Goal: Information Seeking & Learning: Learn about a topic

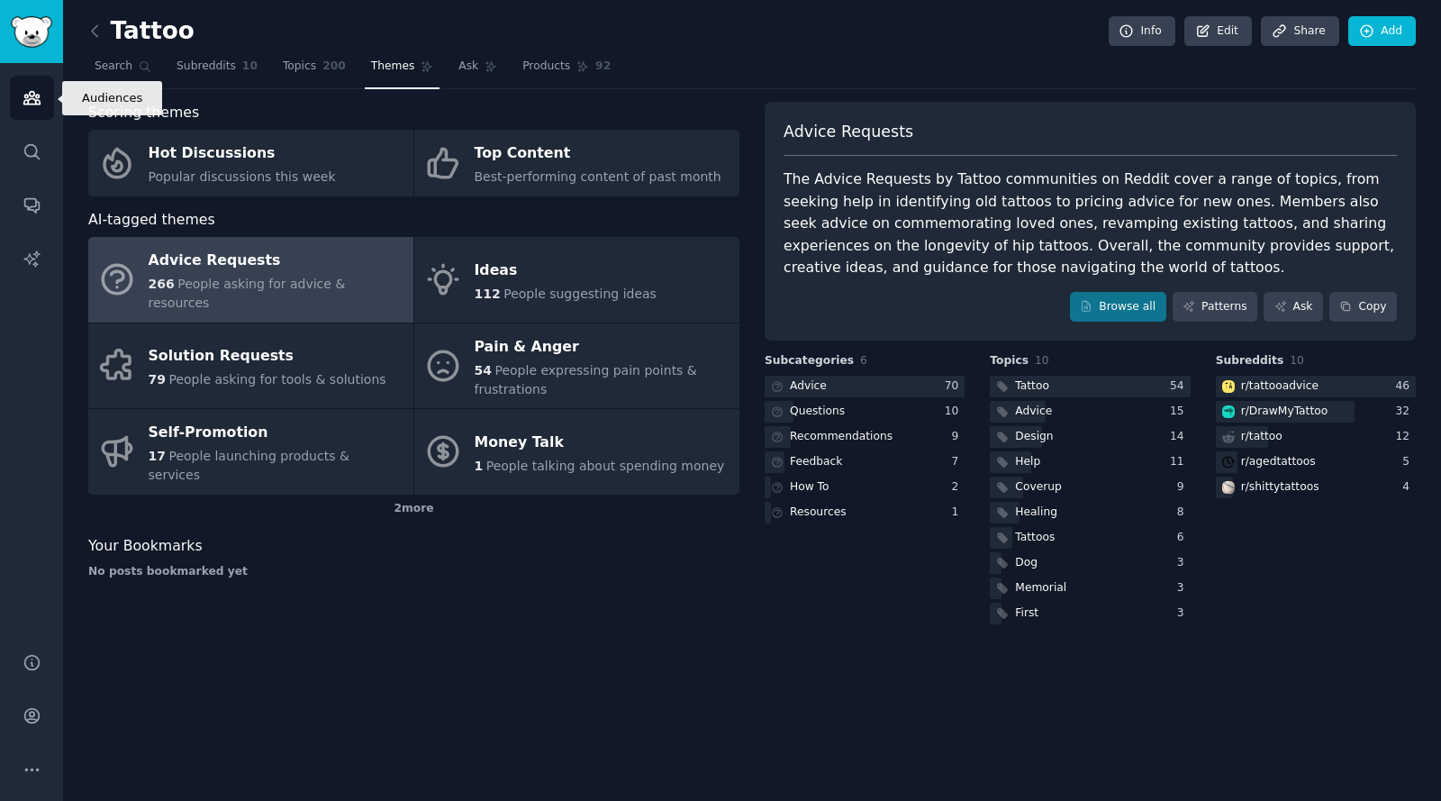
click at [35, 101] on icon "Sidebar" at bounding box center [31, 98] width 16 height 13
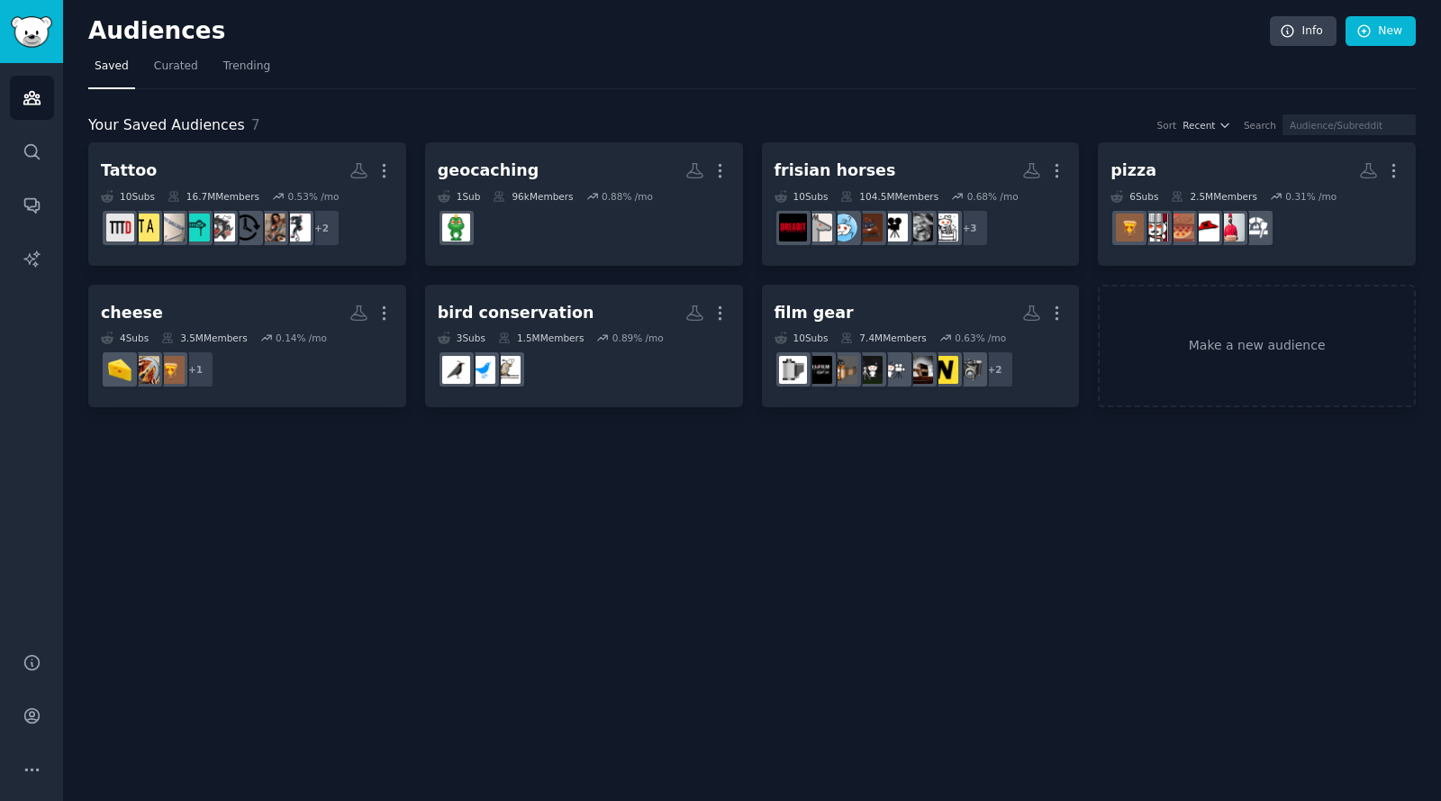
click at [786, 66] on nav "Saved Curated Trending" at bounding box center [752, 70] width 1328 height 37
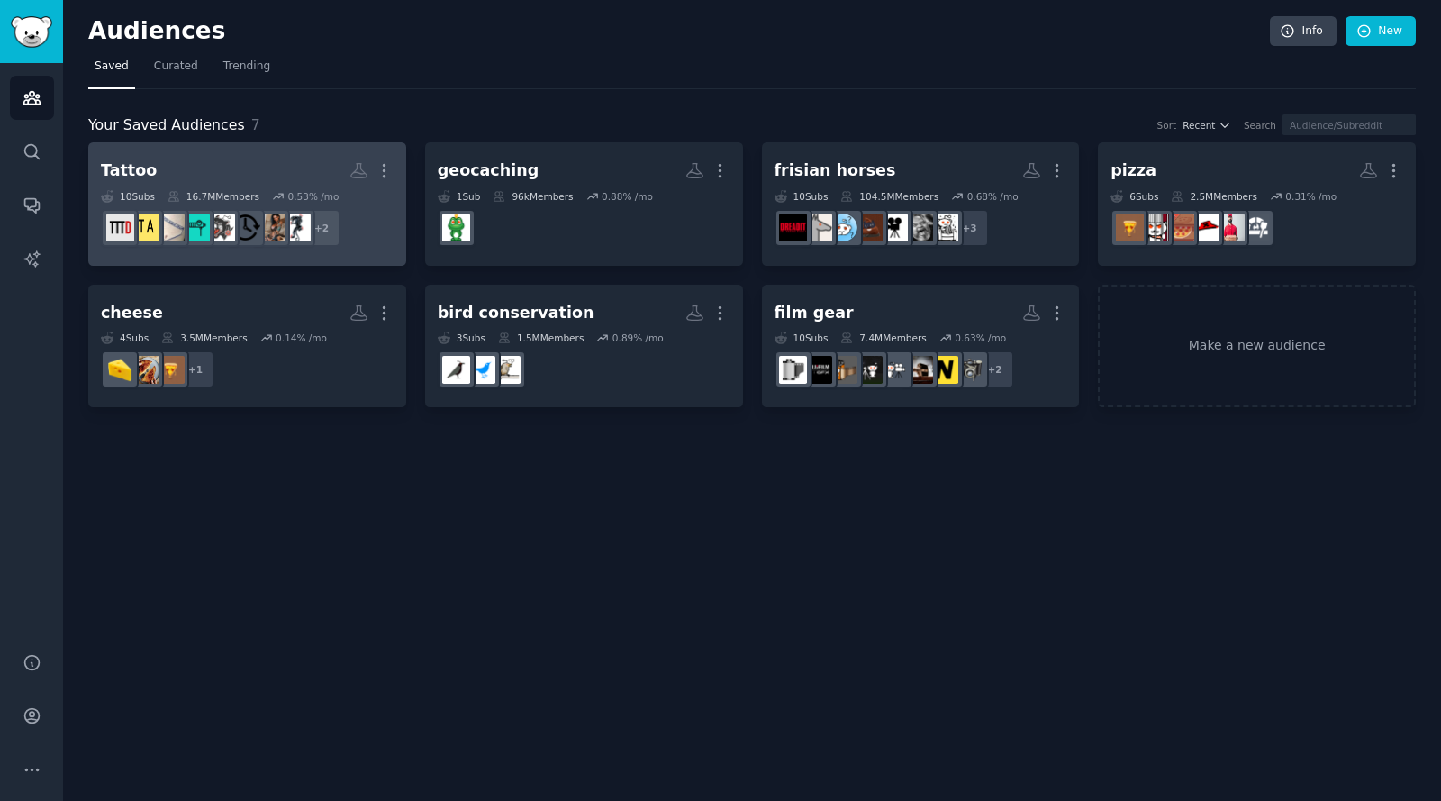
click at [222, 160] on h2 "Tattoo More" at bounding box center [247, 171] width 293 height 32
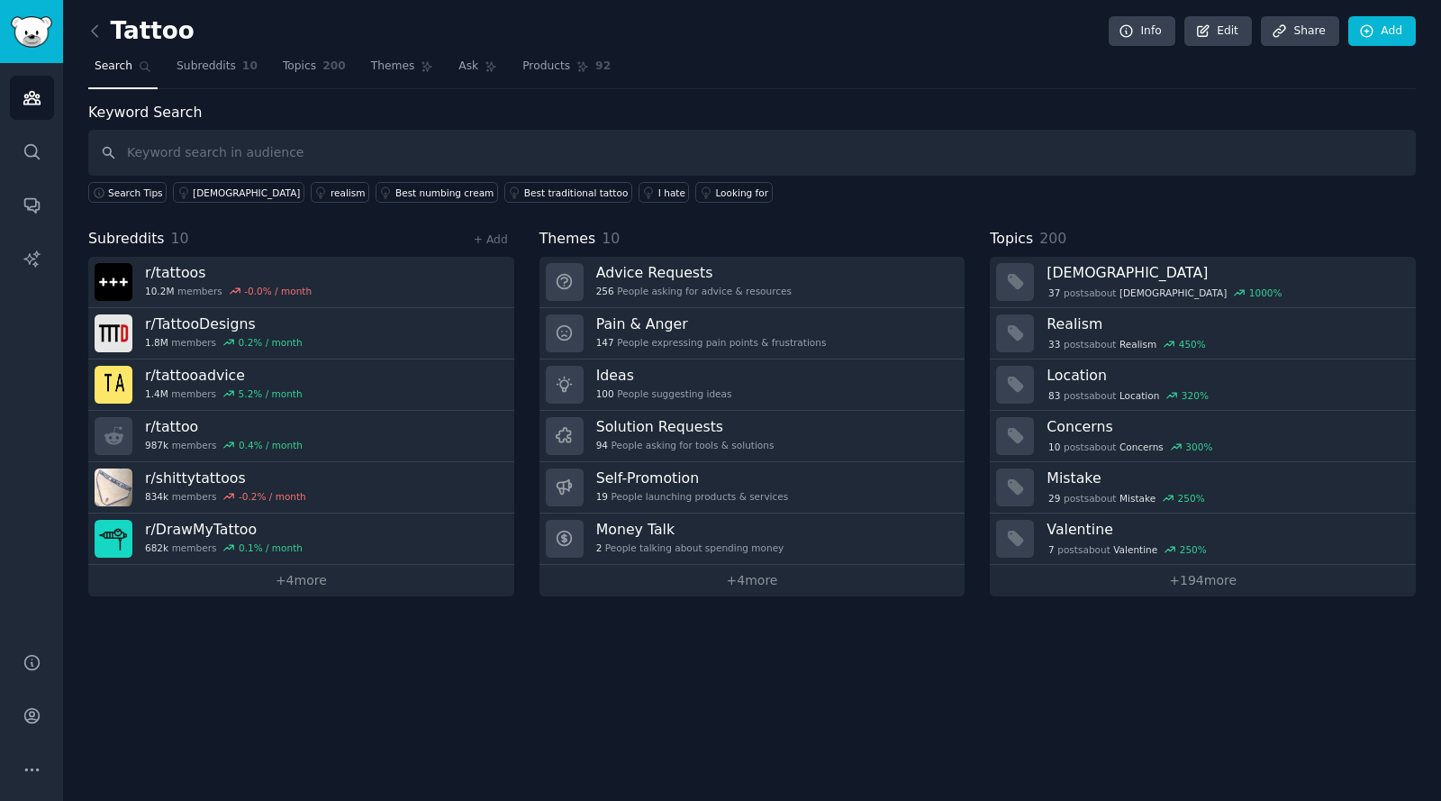
click at [282, 716] on div "Tattoo Info Edit Share Add Search Subreddits 10 Topics 200 Themes Ask Products …" at bounding box center [752, 400] width 1378 height 801
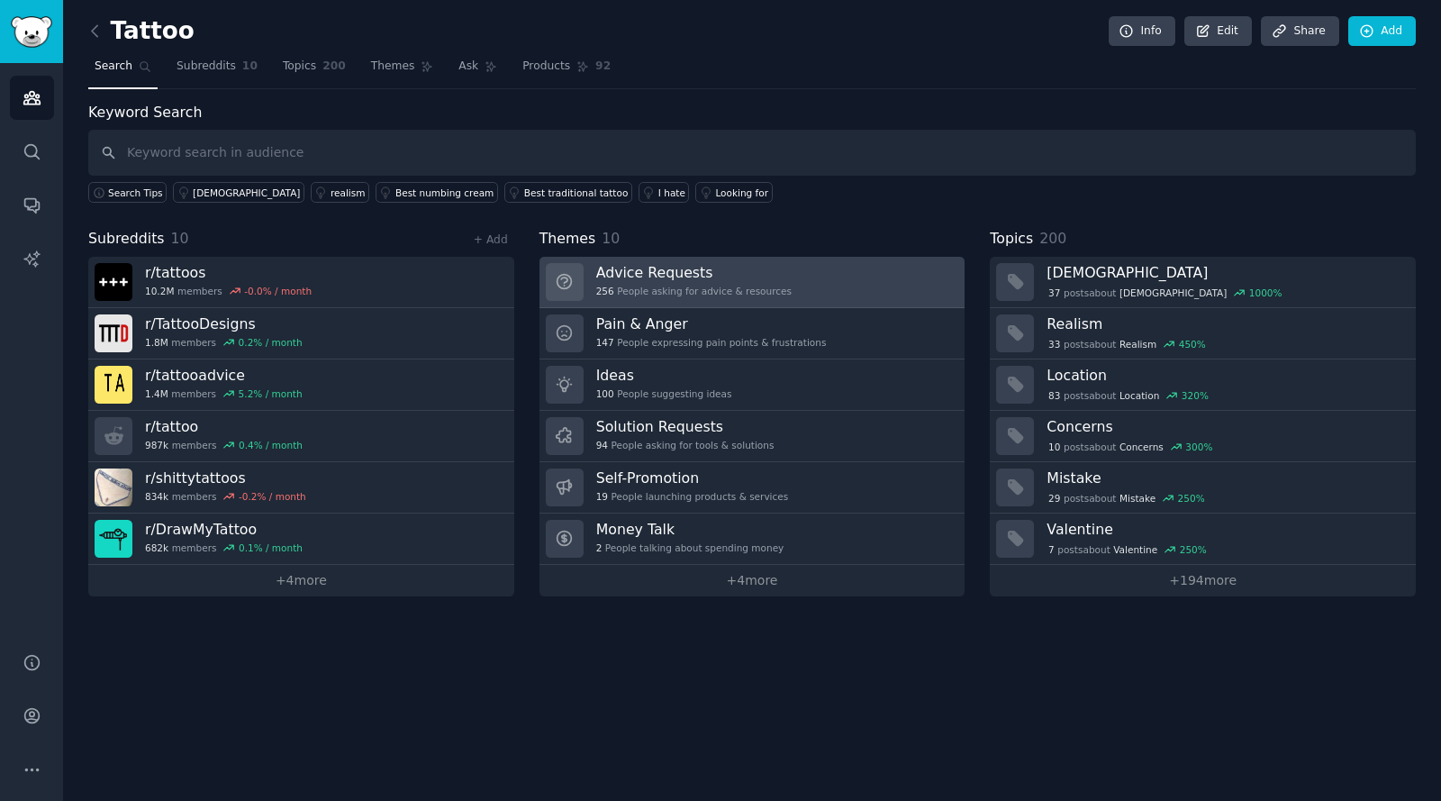
click at [666, 279] on h3 "Advice Requests" at bounding box center [693, 272] width 195 height 19
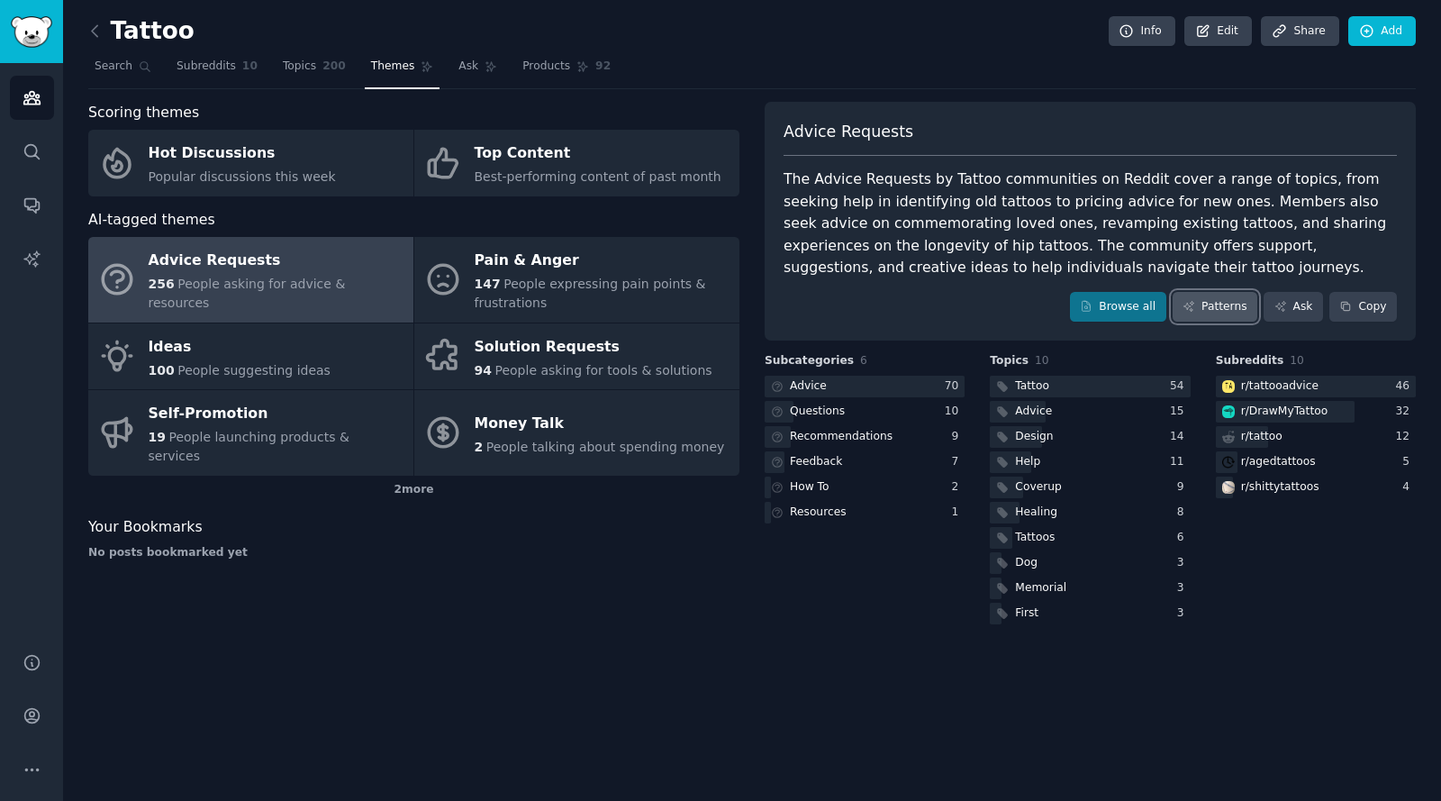
click at [1221, 306] on link "Patterns" at bounding box center [1215, 307] width 85 height 31
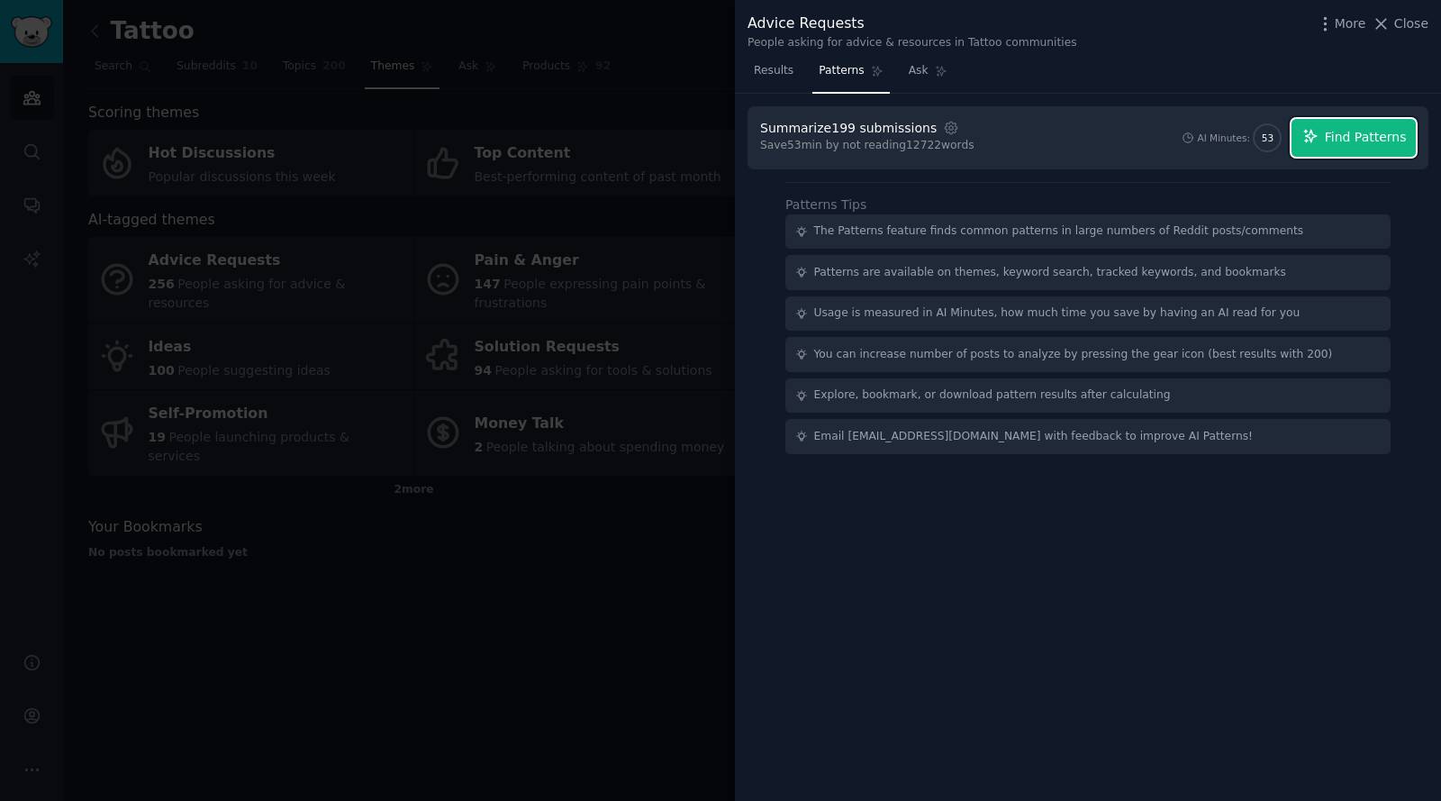
click at [1343, 130] on span "Find Patterns" at bounding box center [1366, 137] width 82 height 19
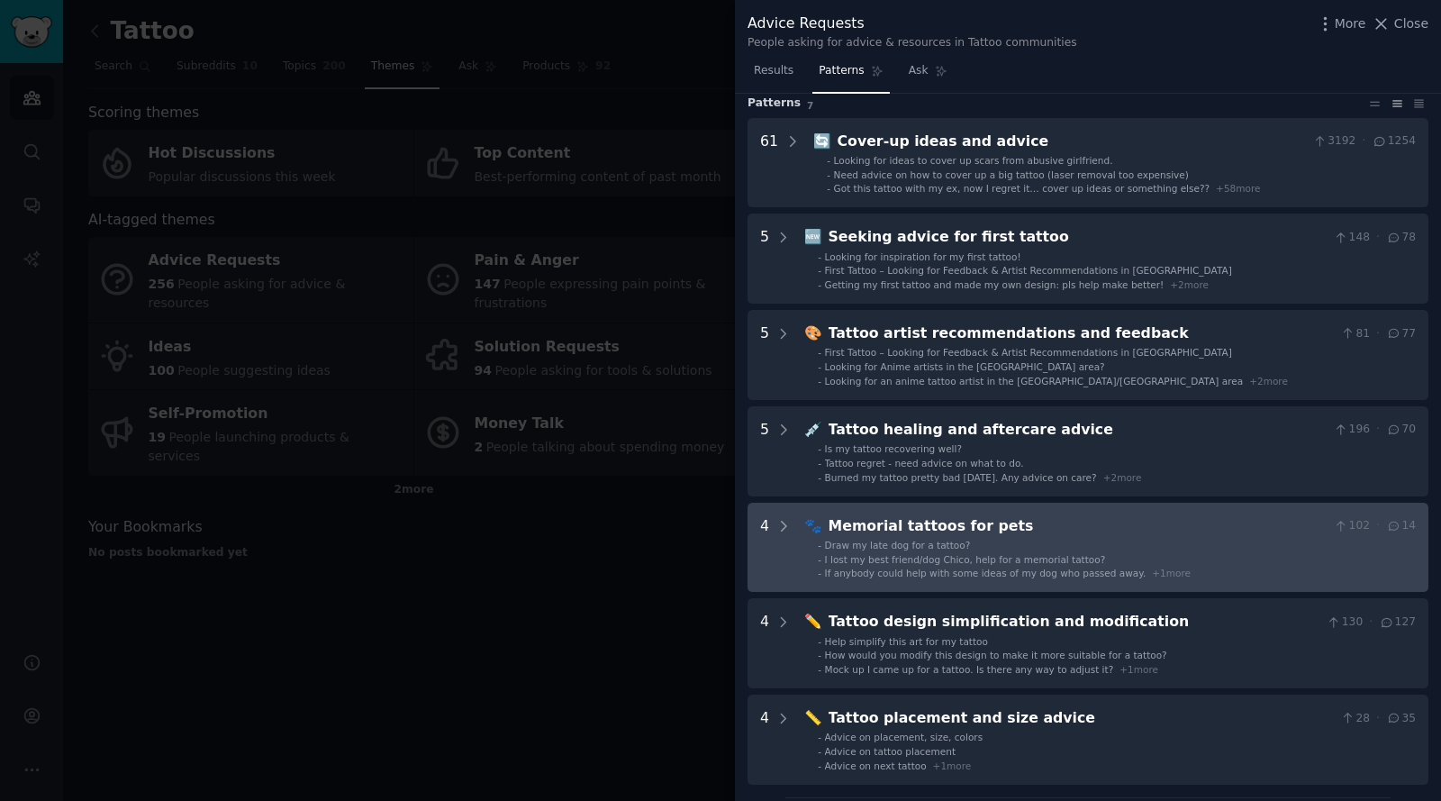
scroll to position [59, 0]
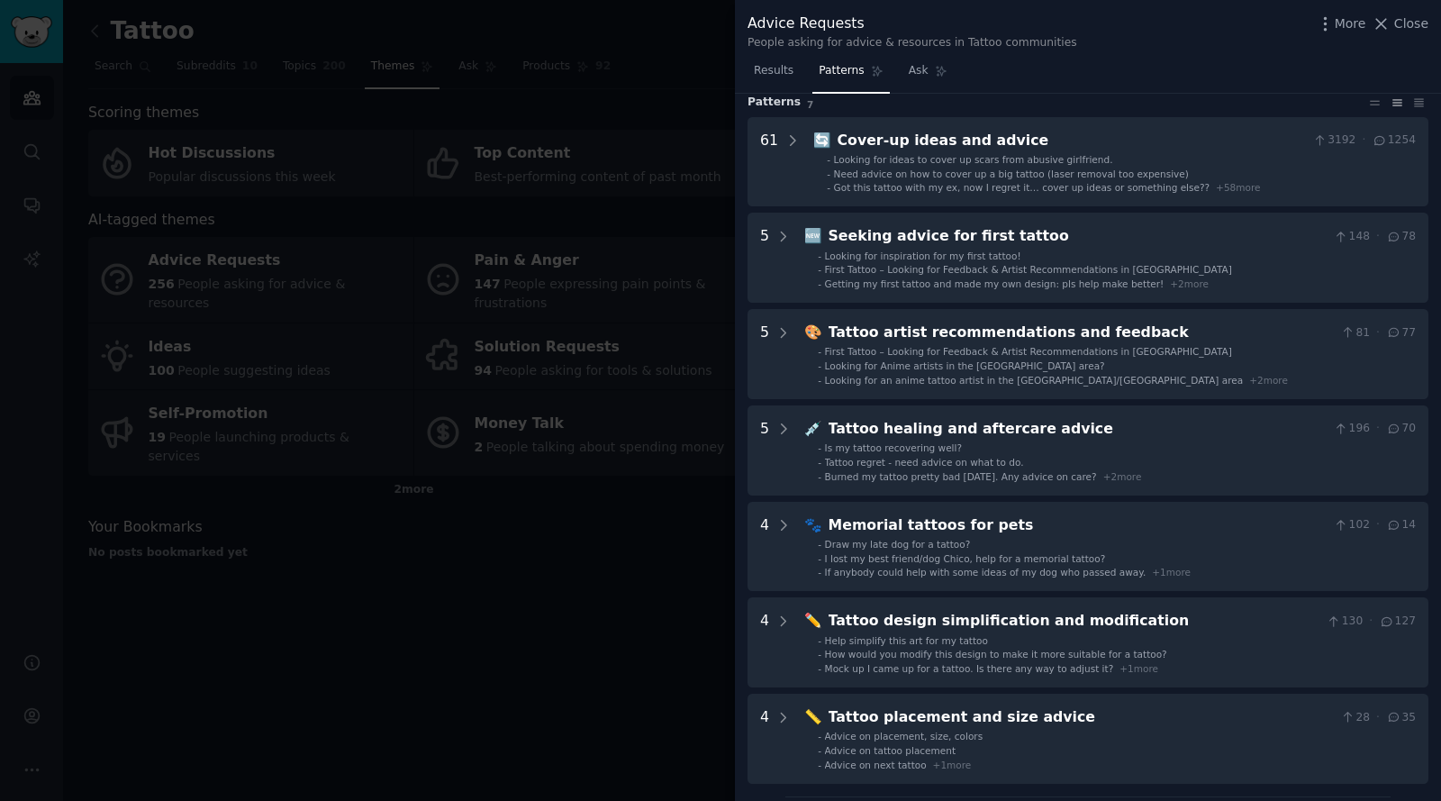
click at [515, 559] on div at bounding box center [720, 400] width 1441 height 801
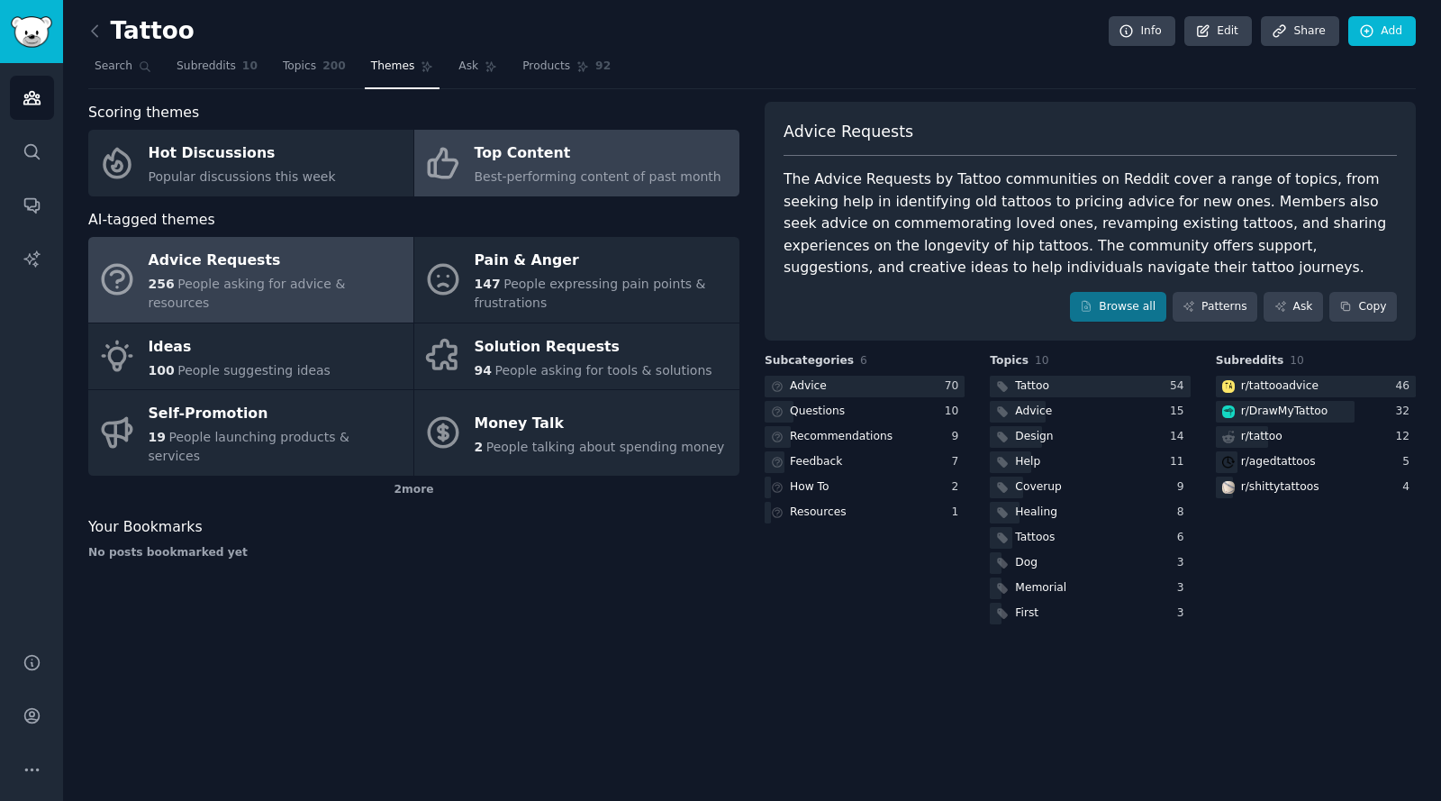
click at [556, 175] on span "Best-performing content of past month" at bounding box center [598, 176] width 247 height 14
